Goal: Task Accomplishment & Management: Use online tool/utility

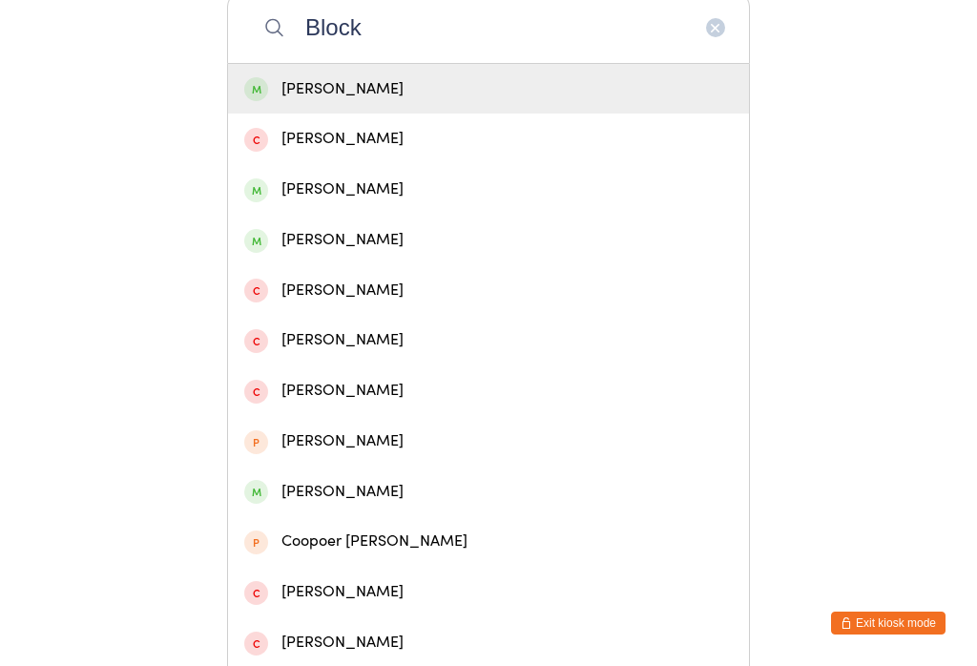
type input "Block"
click at [446, 88] on div "[PERSON_NAME]" at bounding box center [488, 89] width 489 height 26
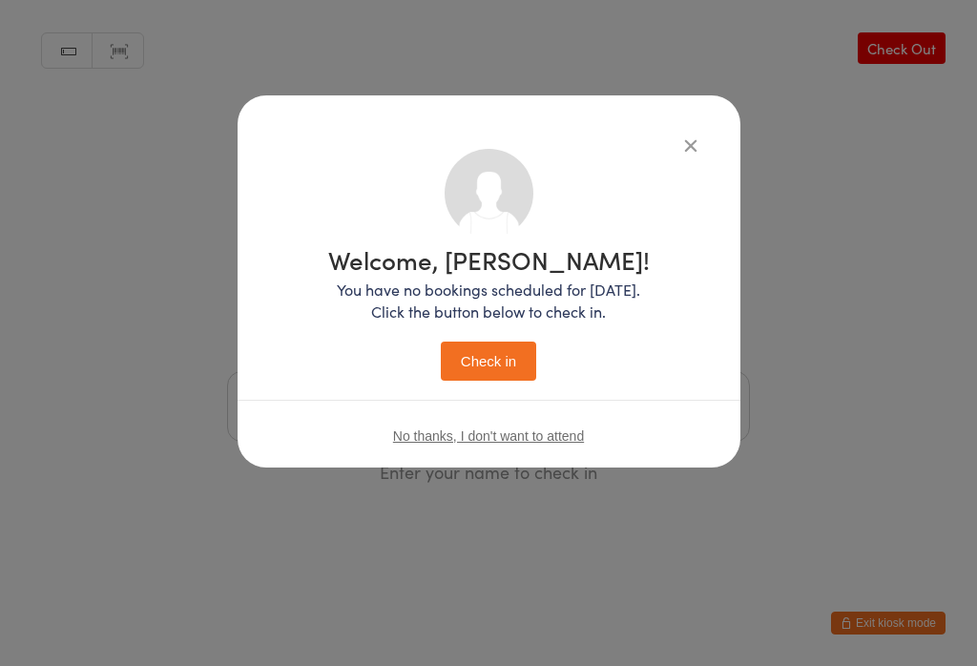
click at [489, 378] on button "Check in" at bounding box center [488, 361] width 95 height 39
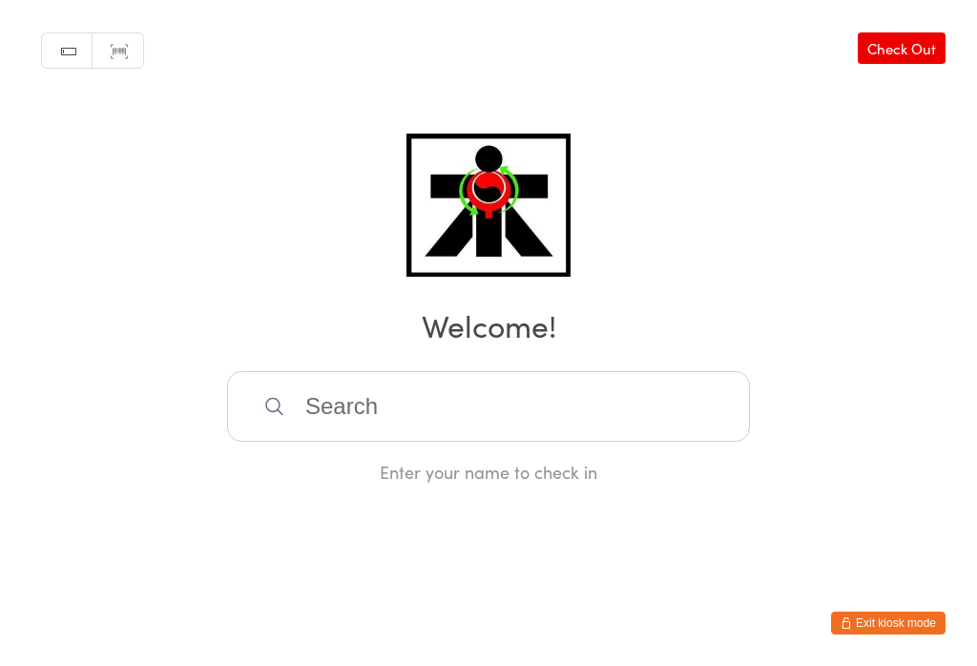
click at [469, 412] on input "search" at bounding box center [488, 406] width 523 height 71
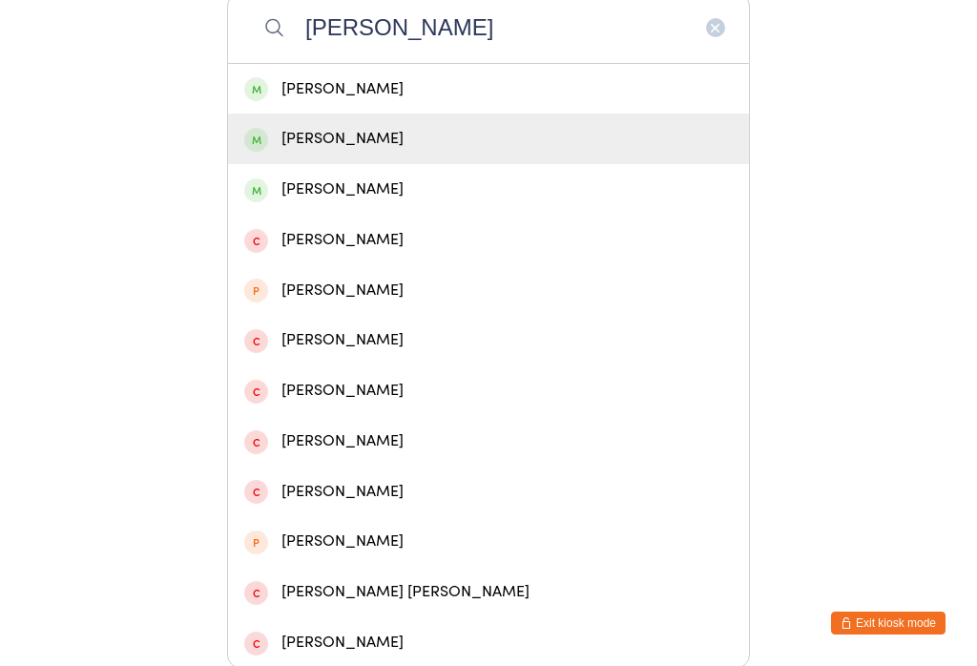
type input "[PERSON_NAME]"
click at [565, 134] on div "[PERSON_NAME]" at bounding box center [488, 139] width 521 height 51
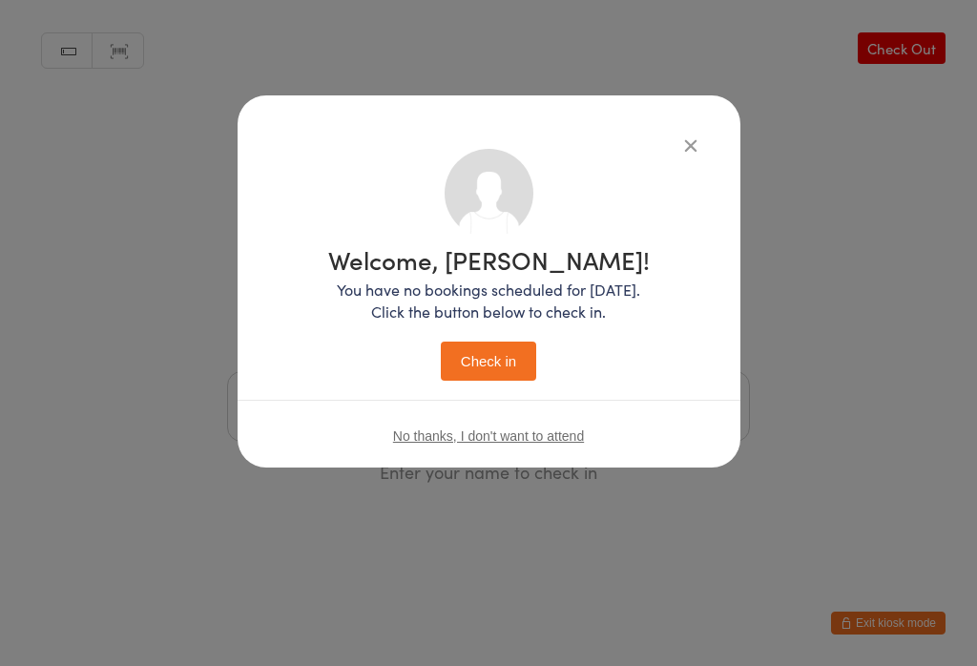
click at [565, 134] on div "Welcome, [PERSON_NAME]! You have no bookings scheduled for [DATE]. Click the bu…" at bounding box center [489, 310] width 426 height 353
click at [885, 168] on div "Welcome, [PERSON_NAME]! You have no bookings scheduled for [DATE]. Click the bu…" at bounding box center [488, 333] width 977 height 666
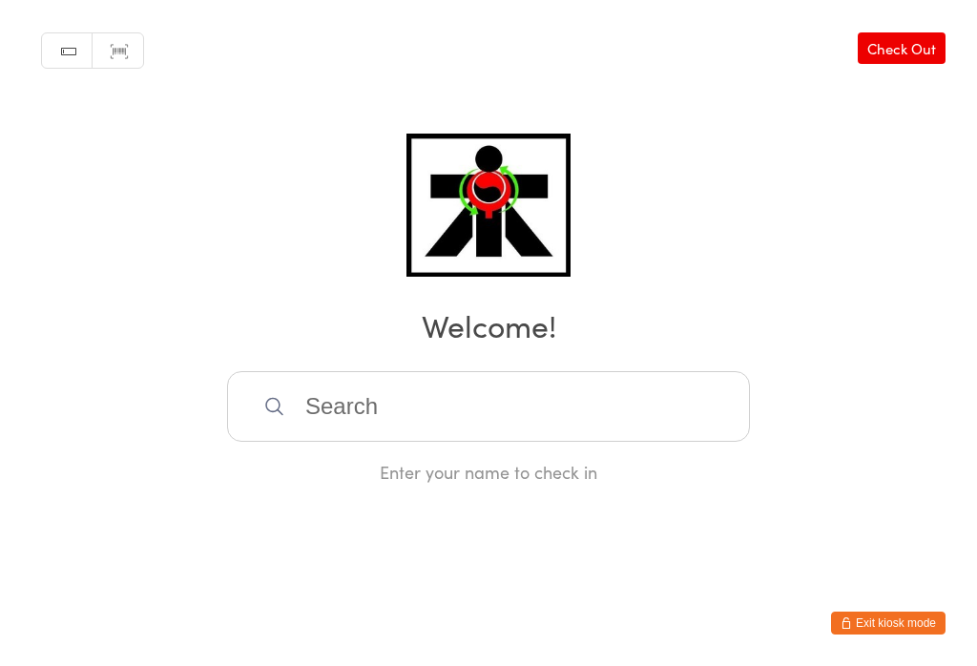
click at [507, 407] on input "search" at bounding box center [488, 406] width 523 height 71
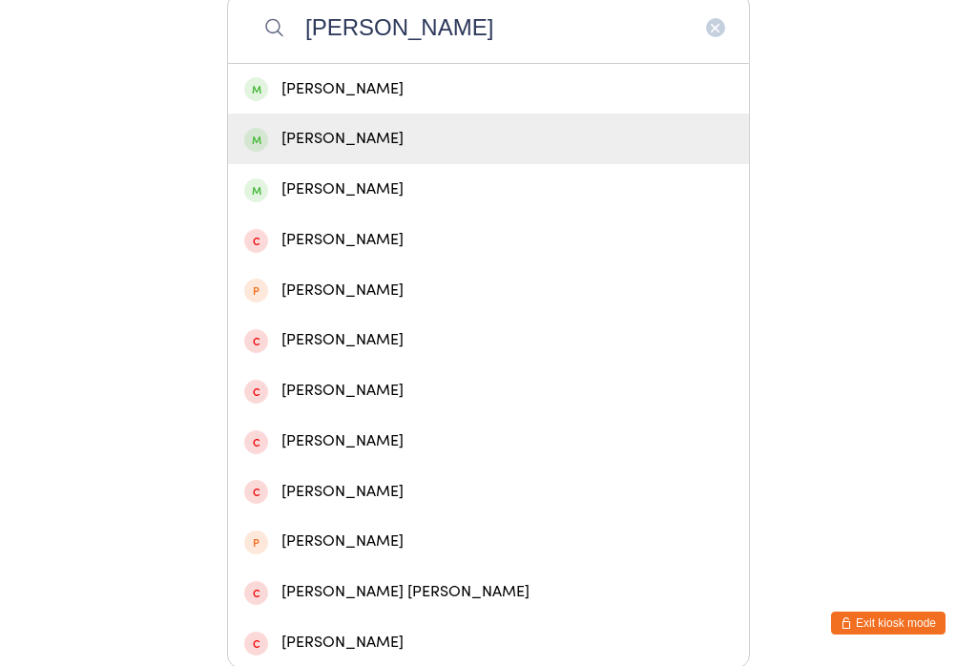
type input "[PERSON_NAME]"
click at [407, 129] on div "[PERSON_NAME]" at bounding box center [488, 139] width 521 height 51
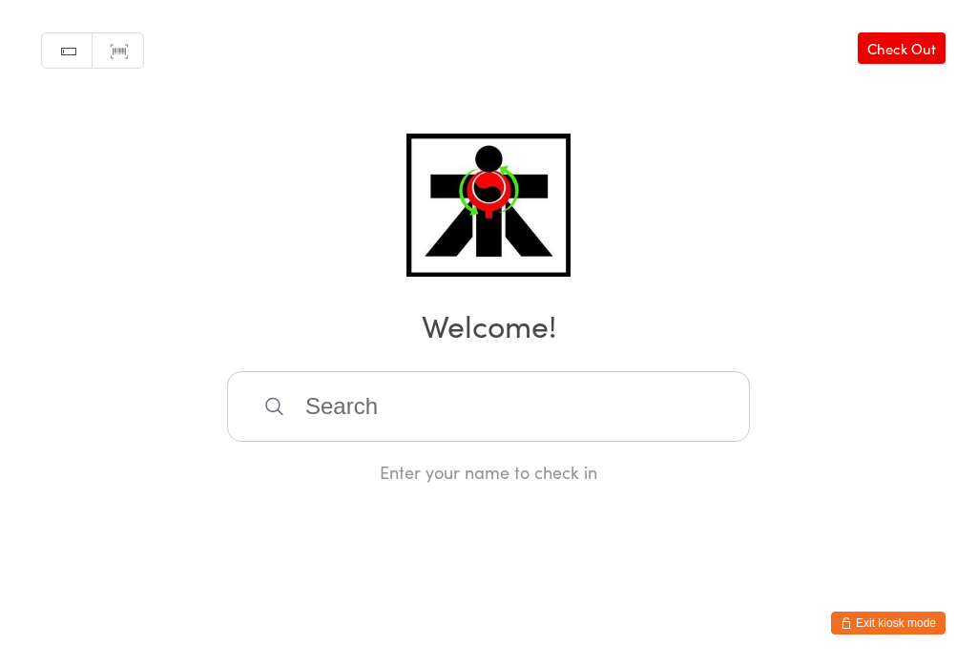
scroll to position [0, 0]
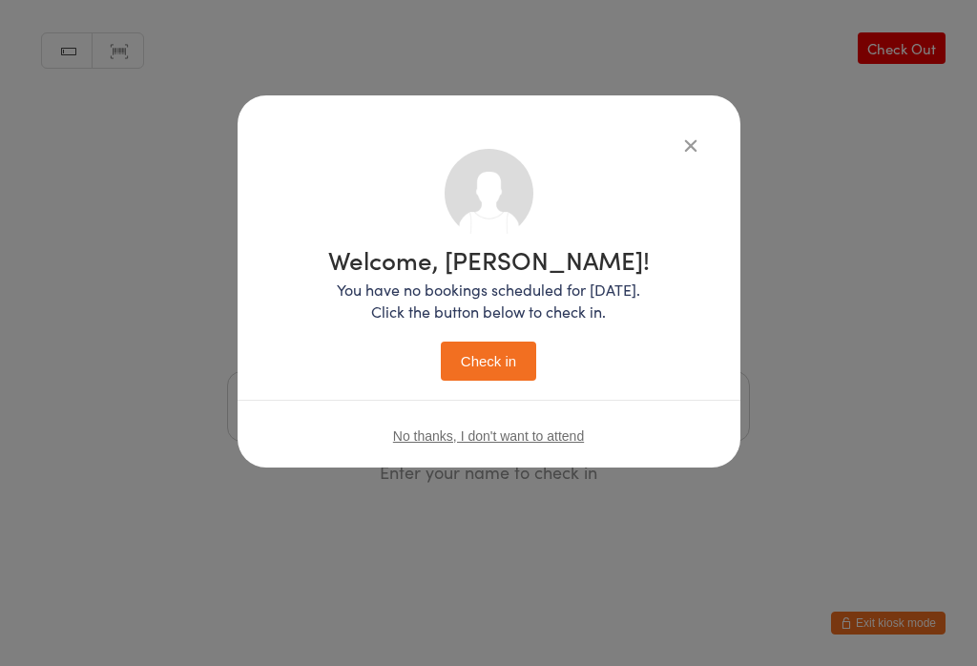
click at [562, 440] on span "No thanks, I don't want to attend" at bounding box center [488, 435] width 191 height 15
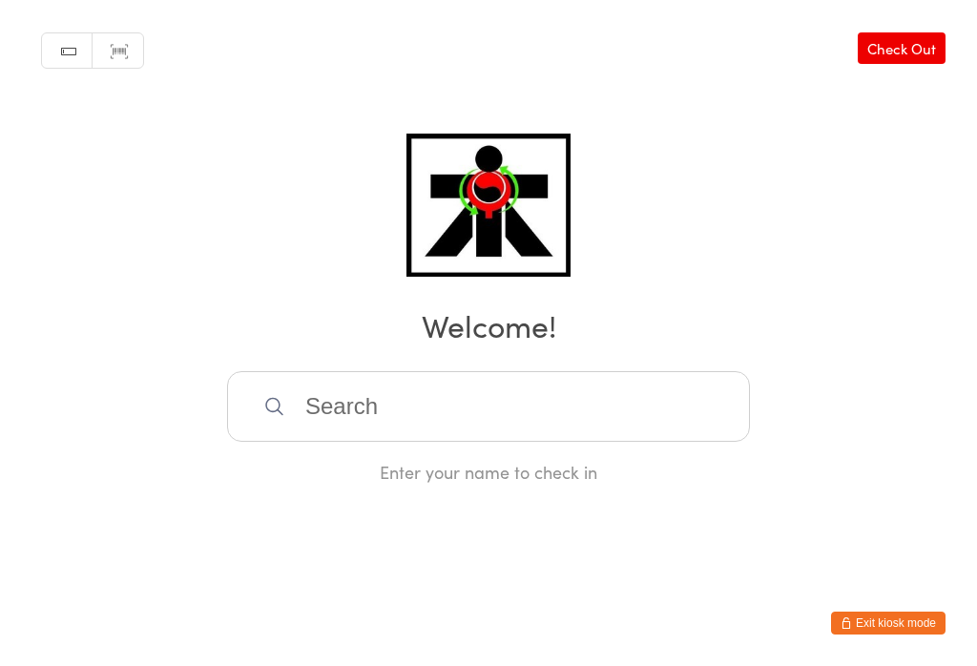
click at [531, 415] on input "search" at bounding box center [488, 406] width 523 height 71
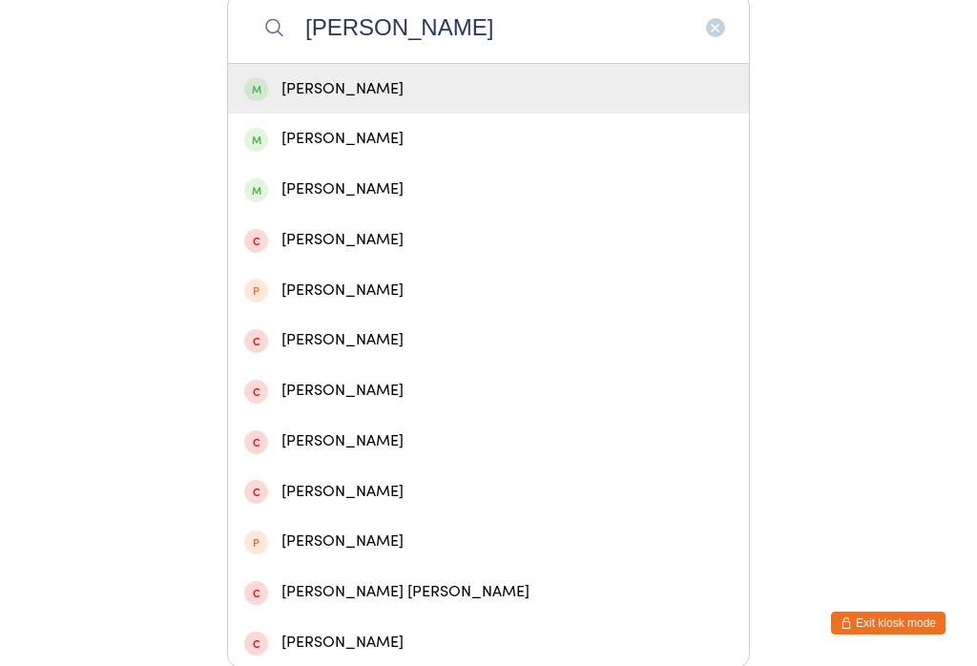
type input "[PERSON_NAME]"
click at [387, 195] on div "[PERSON_NAME]" at bounding box center [488, 190] width 489 height 26
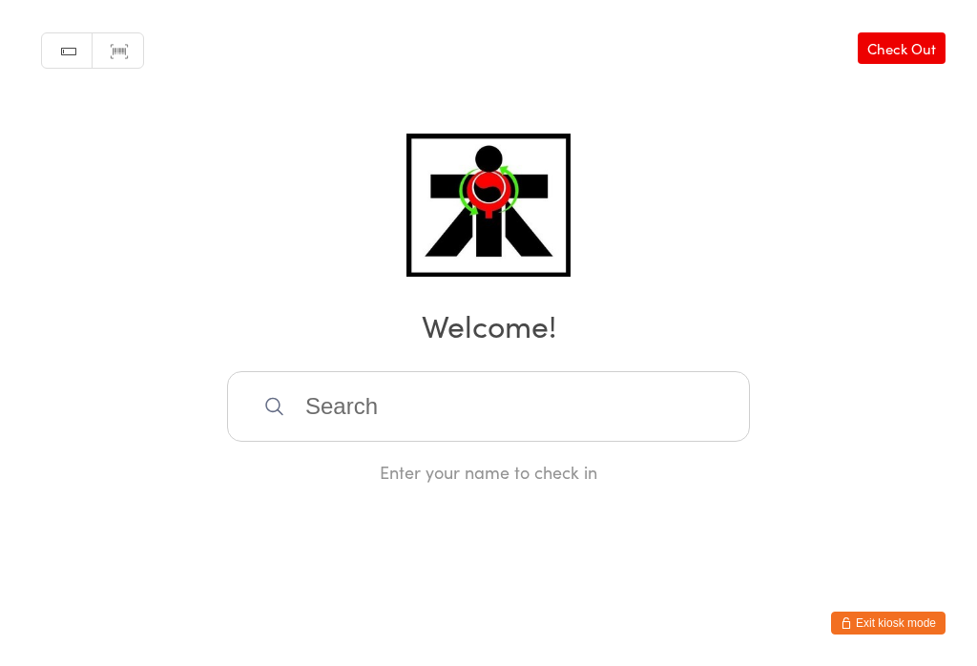
scroll to position [0, 0]
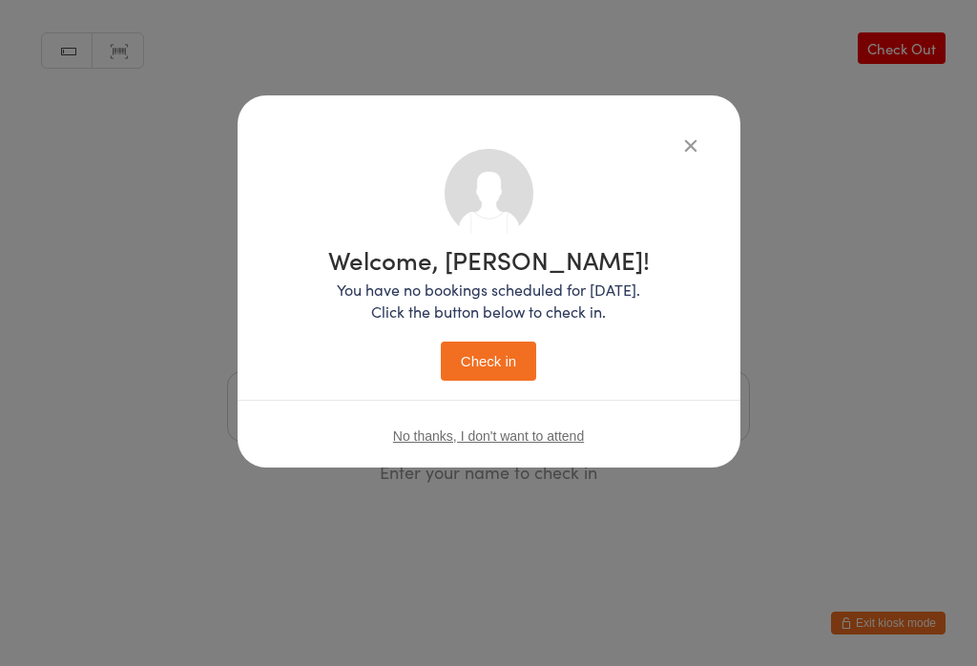
click at [523, 366] on button "Check in" at bounding box center [488, 361] width 95 height 39
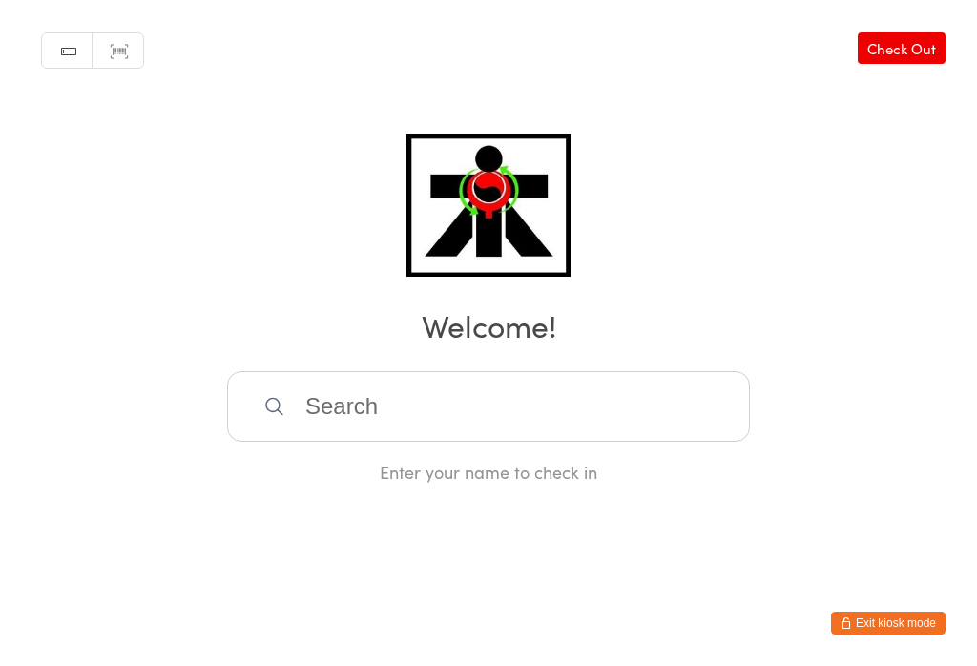
click at [340, 406] on input "search" at bounding box center [488, 406] width 523 height 71
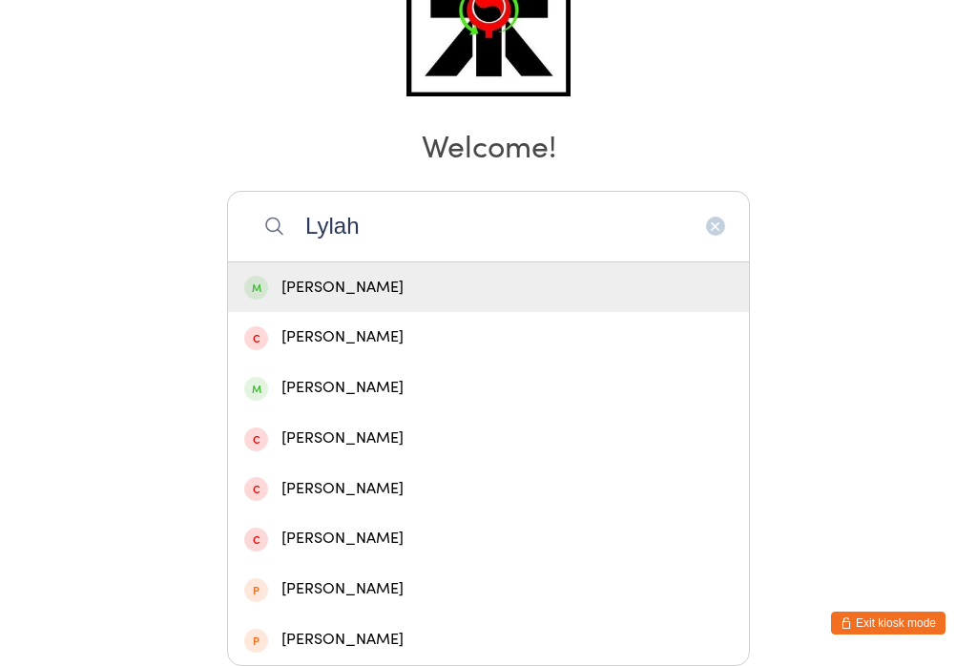
type input "Lylah"
click at [288, 262] on div "[PERSON_NAME]" at bounding box center [488, 287] width 521 height 51
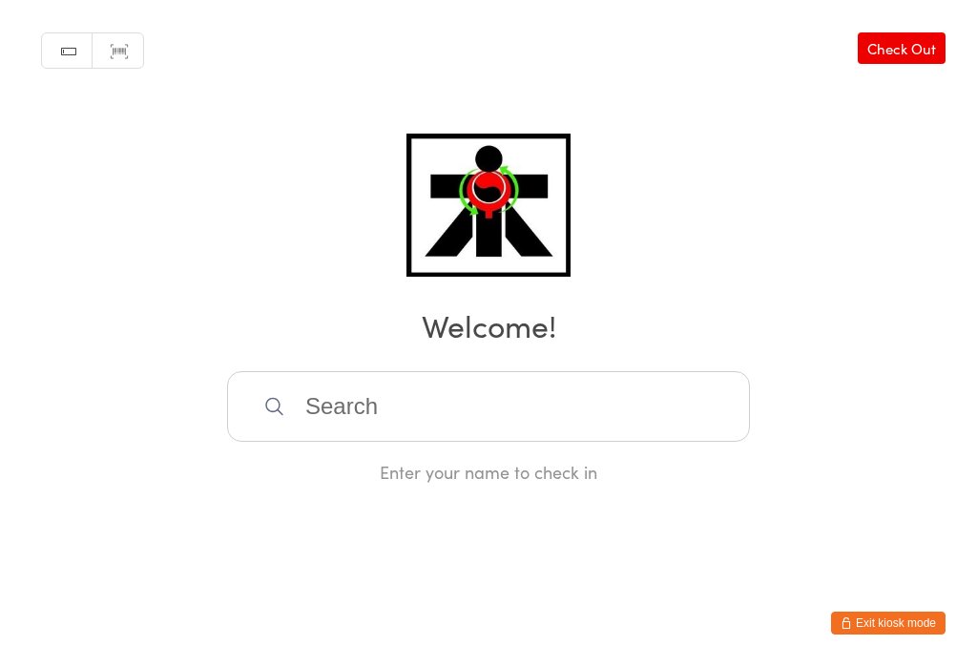
scroll to position [0, 0]
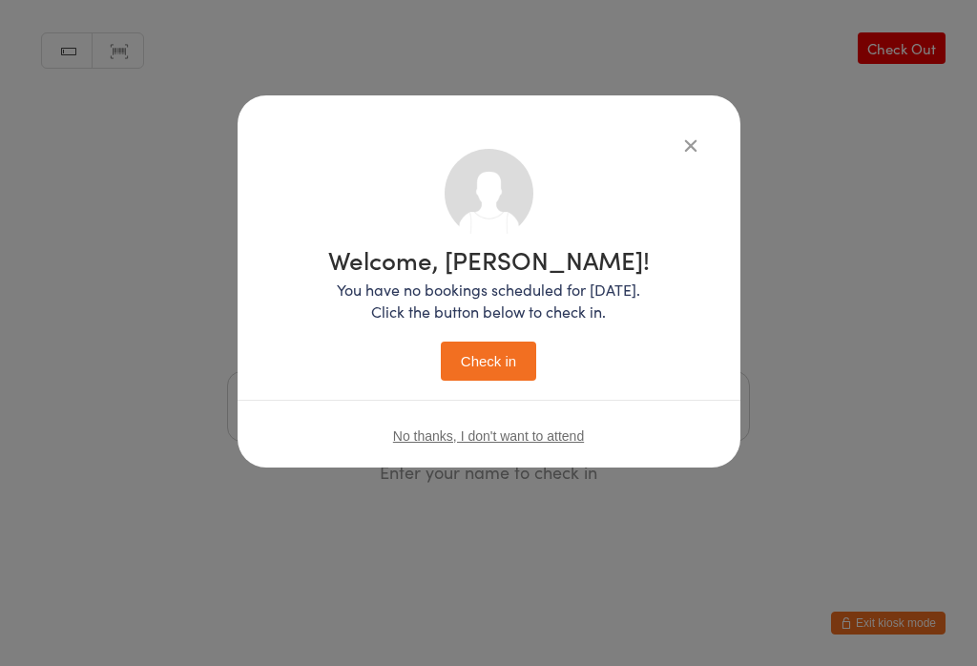
click at [480, 363] on button "Check in" at bounding box center [488, 361] width 95 height 39
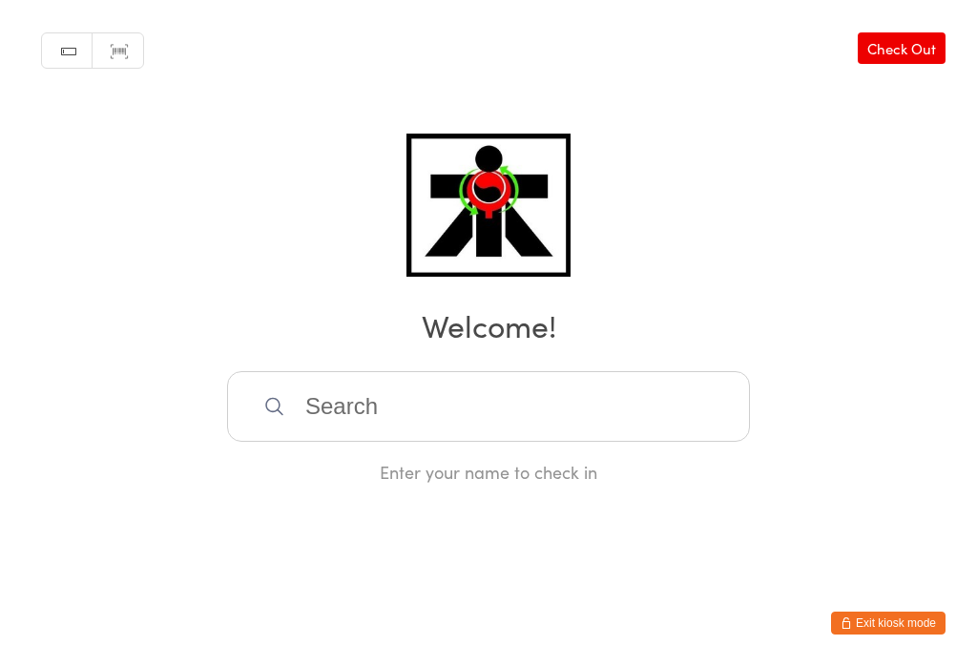
click at [348, 427] on input "search" at bounding box center [488, 406] width 523 height 71
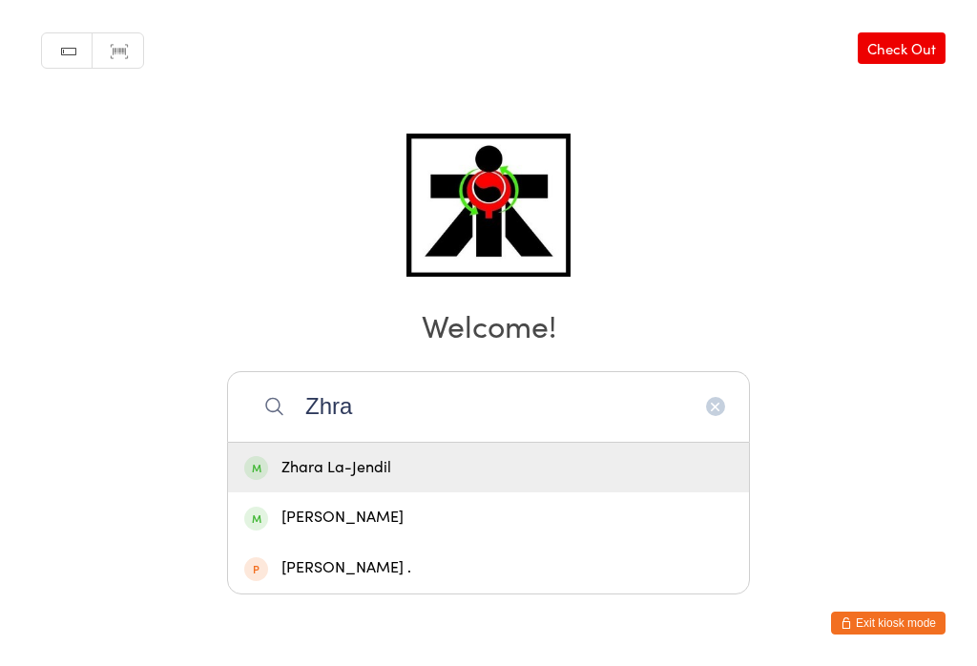
type input "Zhra"
click at [325, 455] on div "Zhara La-Jendil" at bounding box center [488, 468] width 489 height 26
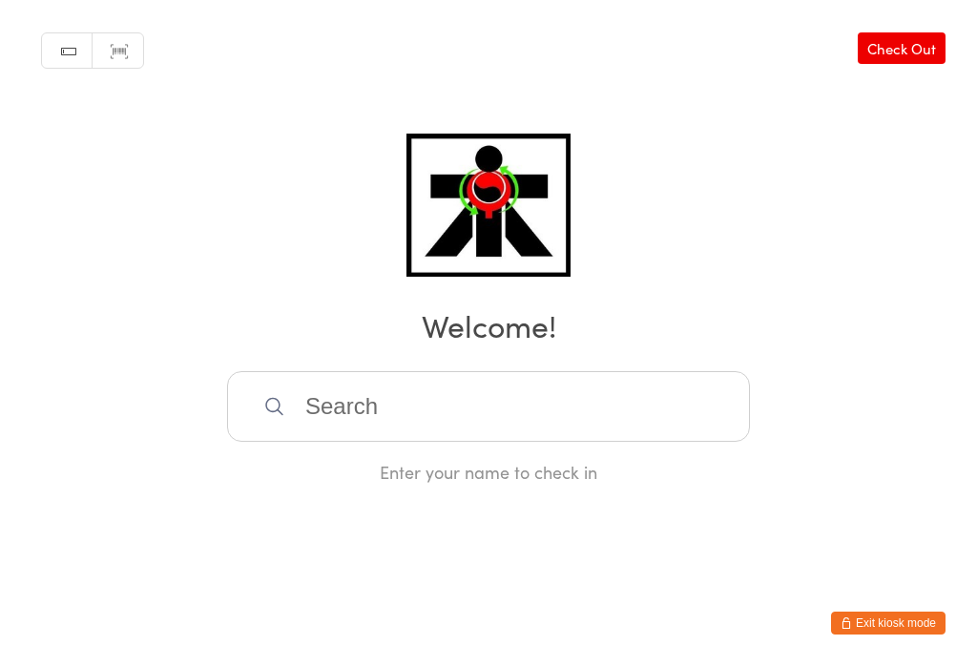
scroll to position [0, 0]
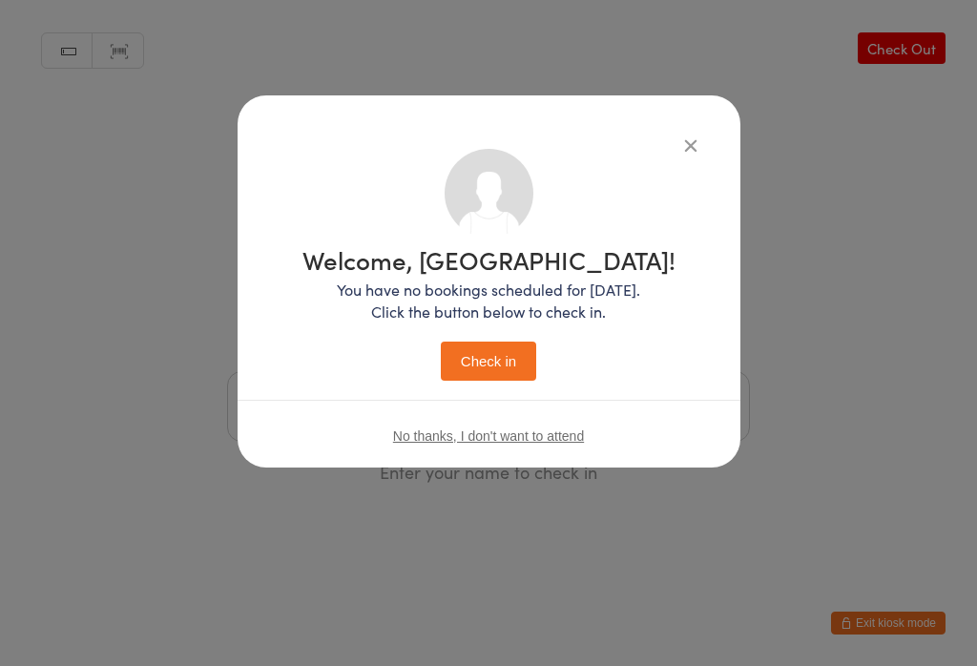
click at [486, 367] on button "Check in" at bounding box center [488, 361] width 95 height 39
